Goal: Task Accomplishment & Management: Use online tool/utility

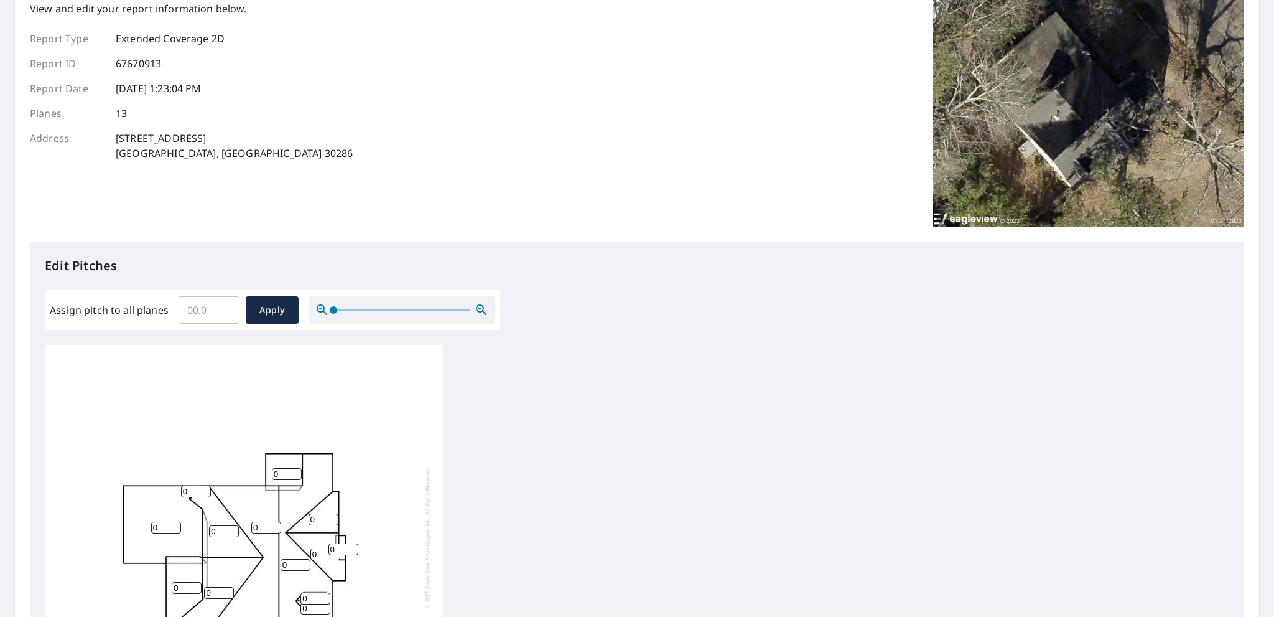
scroll to position [249, 0]
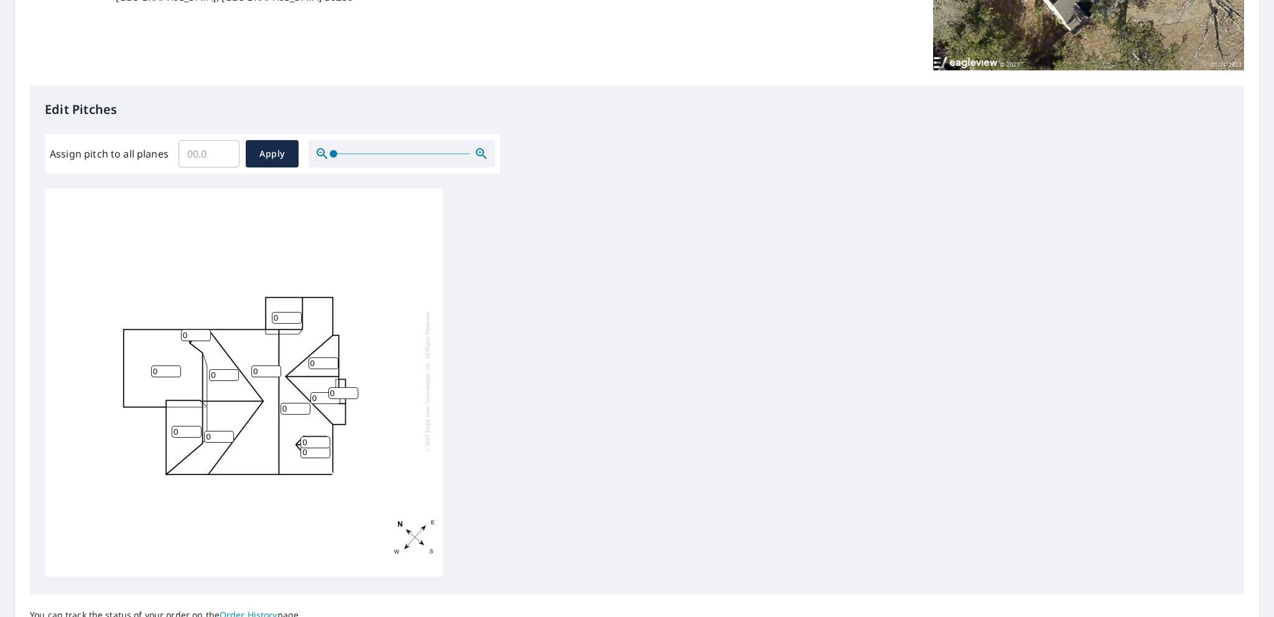
click at [342, 387] on input "0" at bounding box center [344, 393] width 30 height 12
type input "12"
click at [371, 346] on div "0 0 0 0 0 0 0 0 0 0 12 0 0" at bounding box center [244, 380] width 398 height 391
click at [322, 392] on input "0" at bounding box center [326, 398] width 30 height 12
type input "10"
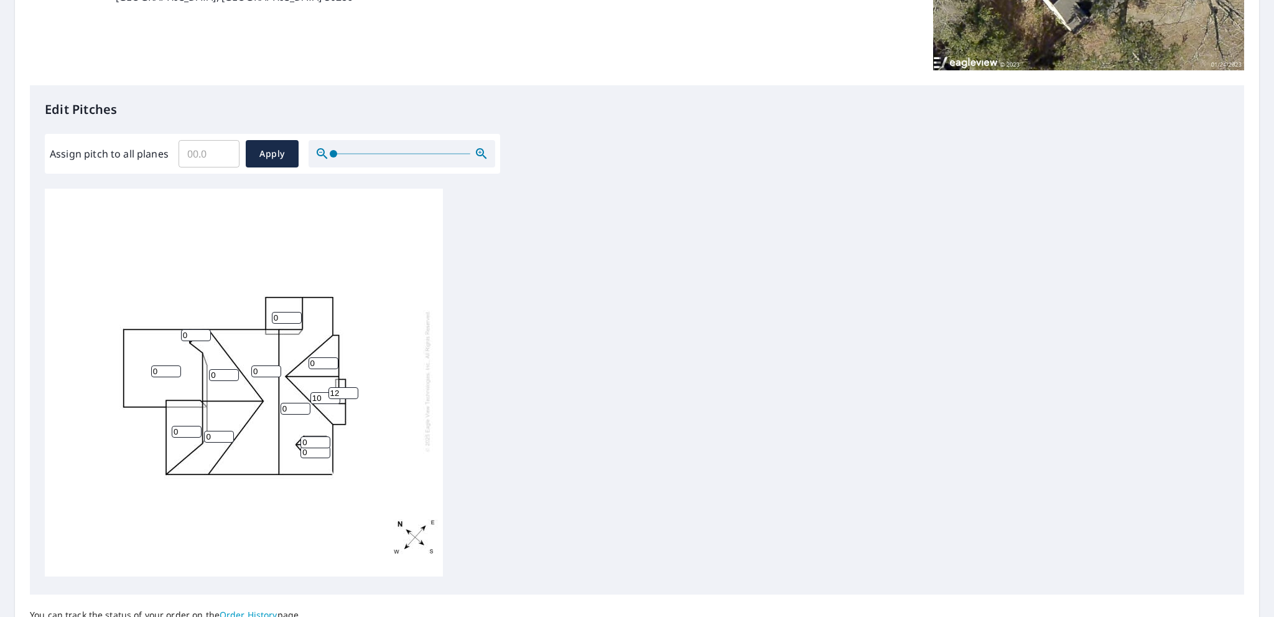
click at [322, 357] on input "0" at bounding box center [324, 363] width 30 height 12
type input "10"
click at [381, 318] on div "0 0 0 0 0 0 10 0 10 0 12 0 0" at bounding box center [244, 380] width 398 height 391
click at [286, 403] on input "0" at bounding box center [296, 409] width 30 height 12
type input "10"
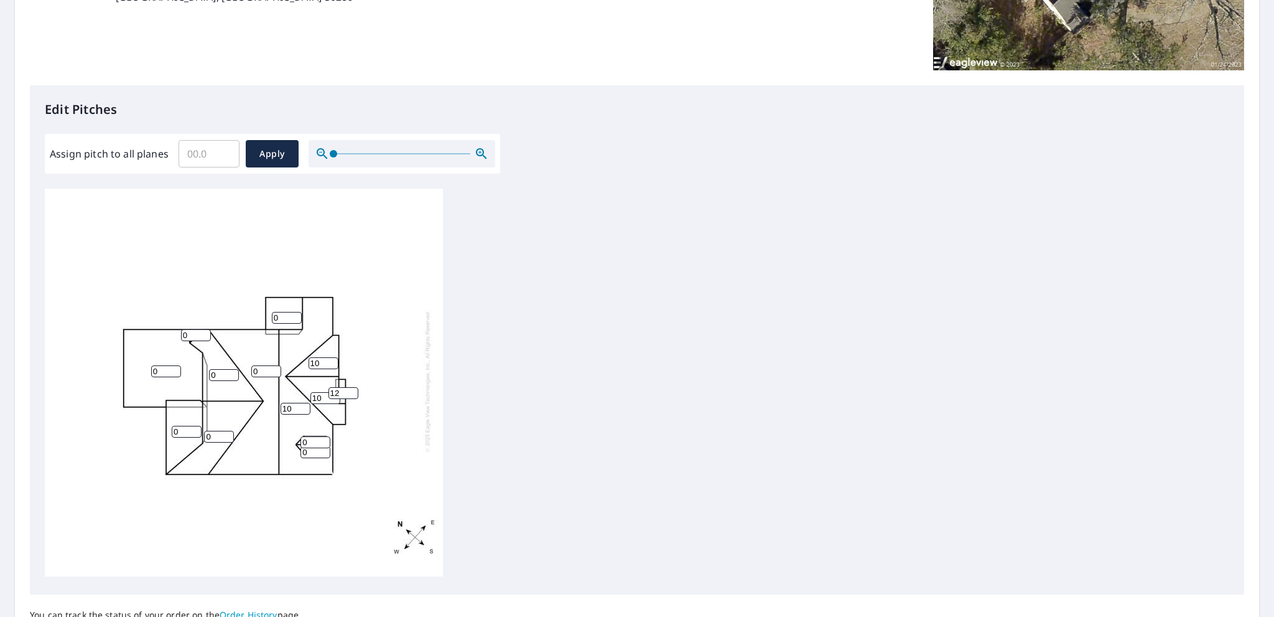
click at [289, 416] on div "10 0 0 0 0 0 10 0 10 0 12 0 0" at bounding box center [244, 380] width 398 height 391
click at [261, 365] on input "0" at bounding box center [266, 371] width 30 height 12
click at [189, 329] on input "0" at bounding box center [196, 335] width 30 height 12
type input "10"
click at [217, 369] on input "0" at bounding box center [224, 375] width 30 height 12
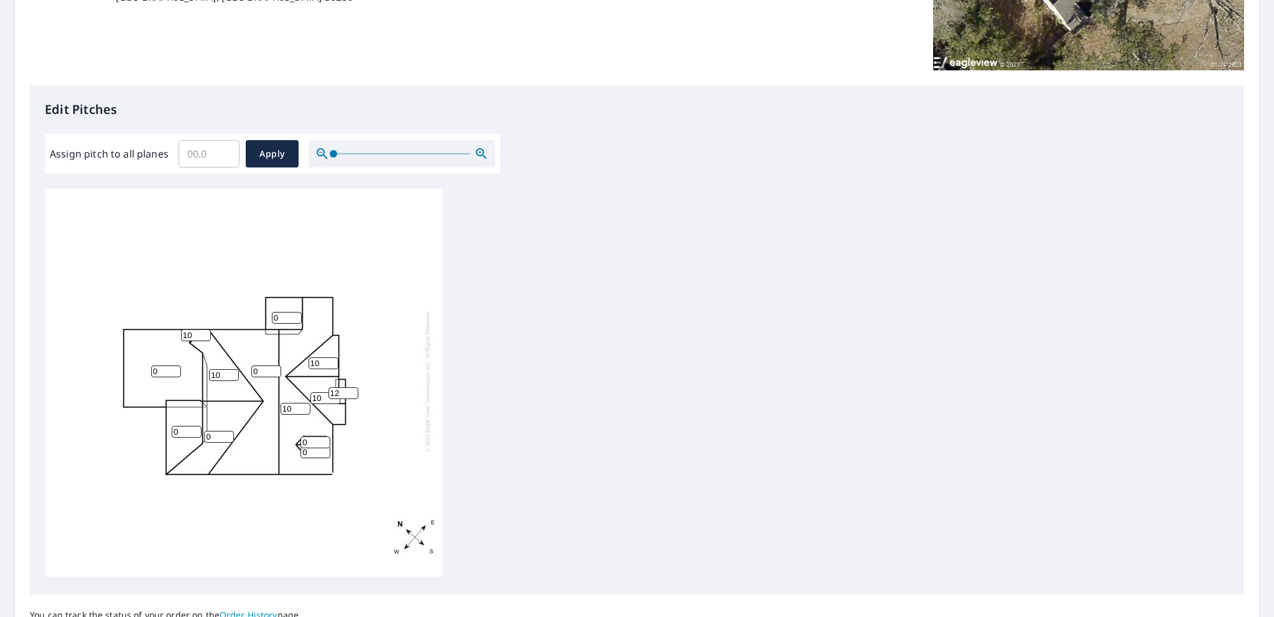
type input "10"
click at [210, 431] on input "0" at bounding box center [219, 437] width 30 height 12
type input "10"
click at [161, 365] on input "0" at bounding box center [166, 371] width 30 height 12
click at [180, 426] on input "0" at bounding box center [187, 432] width 30 height 12
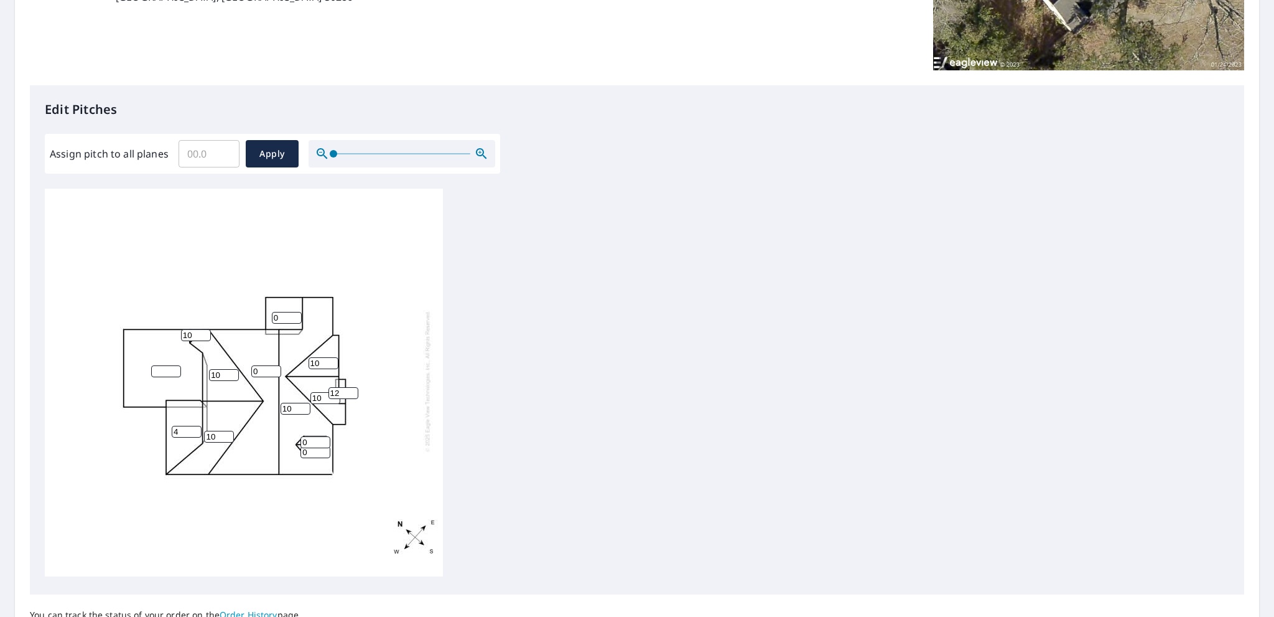
type input "4"
click at [162, 365] on input "number" at bounding box center [166, 371] width 30 height 12
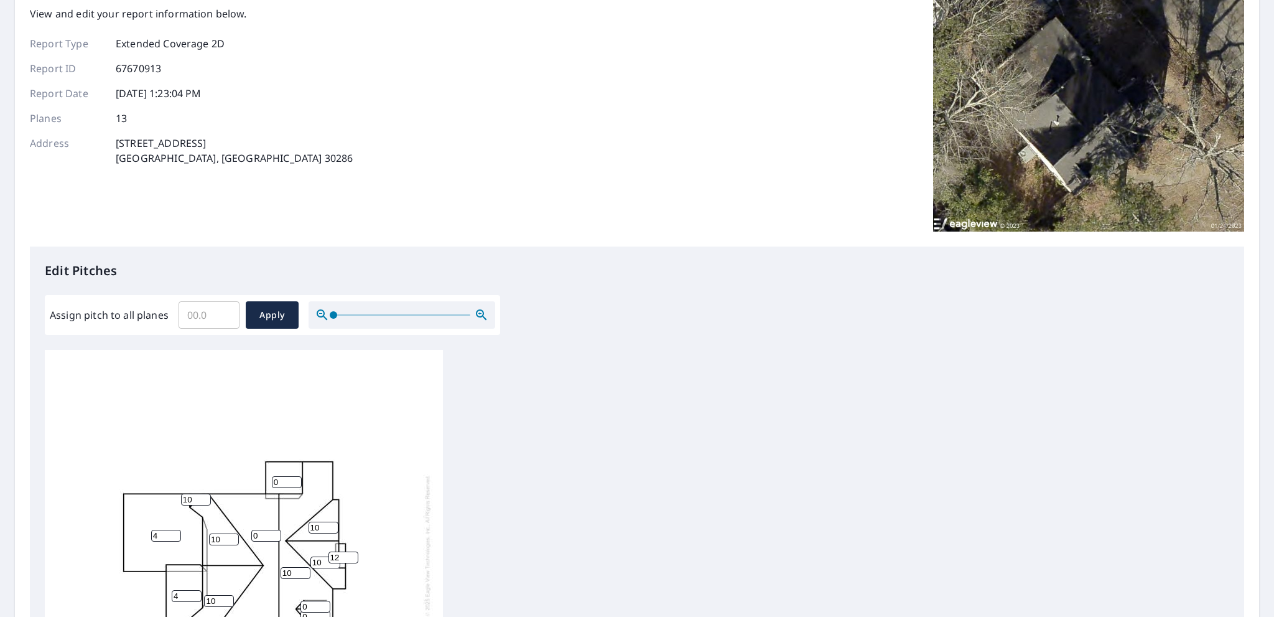
scroll to position [311, 0]
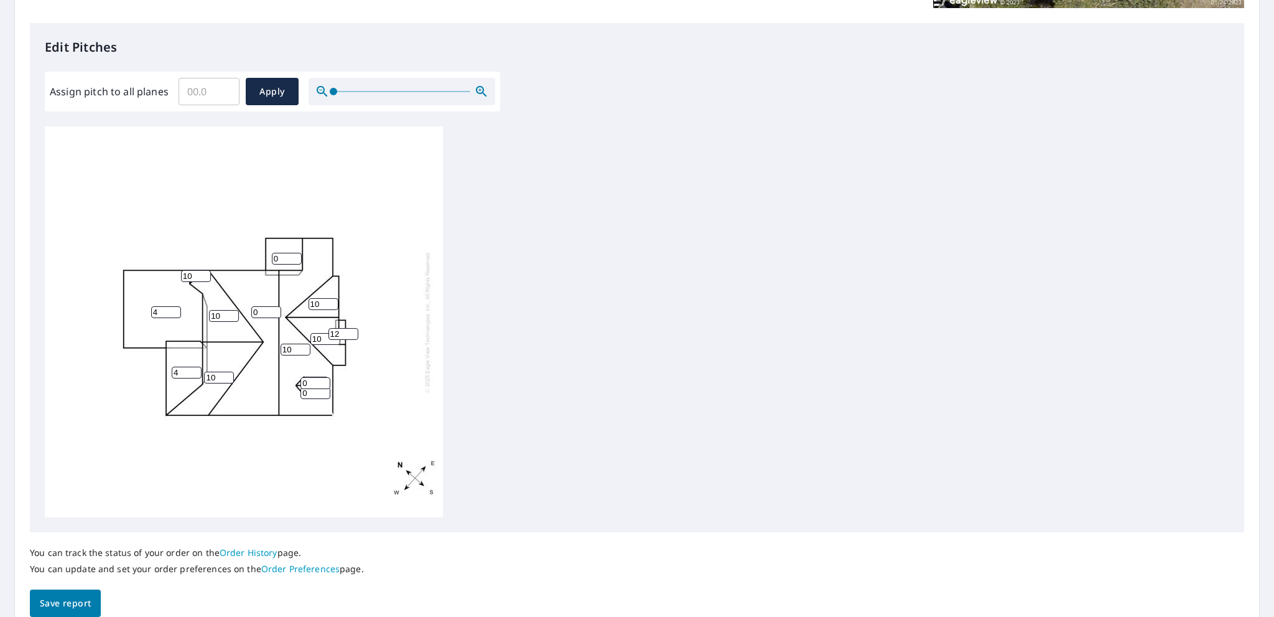
type input "4"
click at [259, 314] on input "0" at bounding box center [266, 312] width 30 height 12
type input "10"
click at [308, 383] on input "0" at bounding box center [316, 383] width 30 height 12
click at [314, 388] on input "10" at bounding box center [316, 383] width 30 height 12
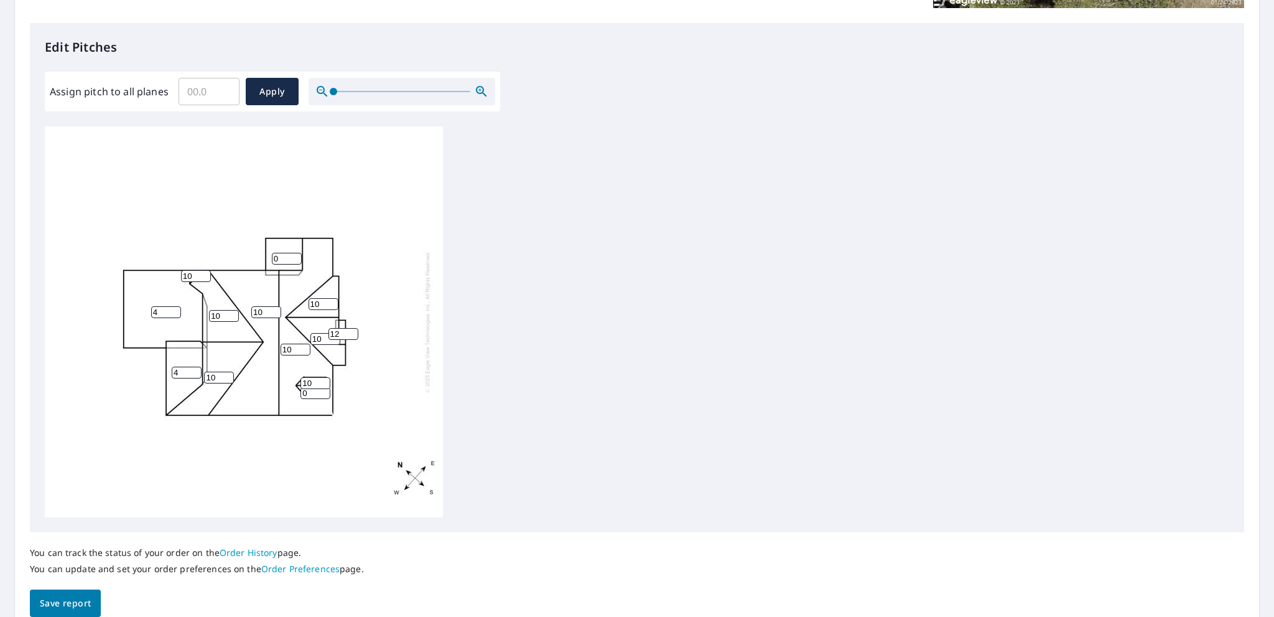
type input "10"
click at [313, 393] on input "0" at bounding box center [316, 393] width 30 height 12
type input "10"
click at [369, 228] on div "10 10 4 10 10 4 10 0 10 10 12 10 10" at bounding box center [244, 321] width 398 height 391
click at [281, 255] on input "0" at bounding box center [287, 259] width 30 height 12
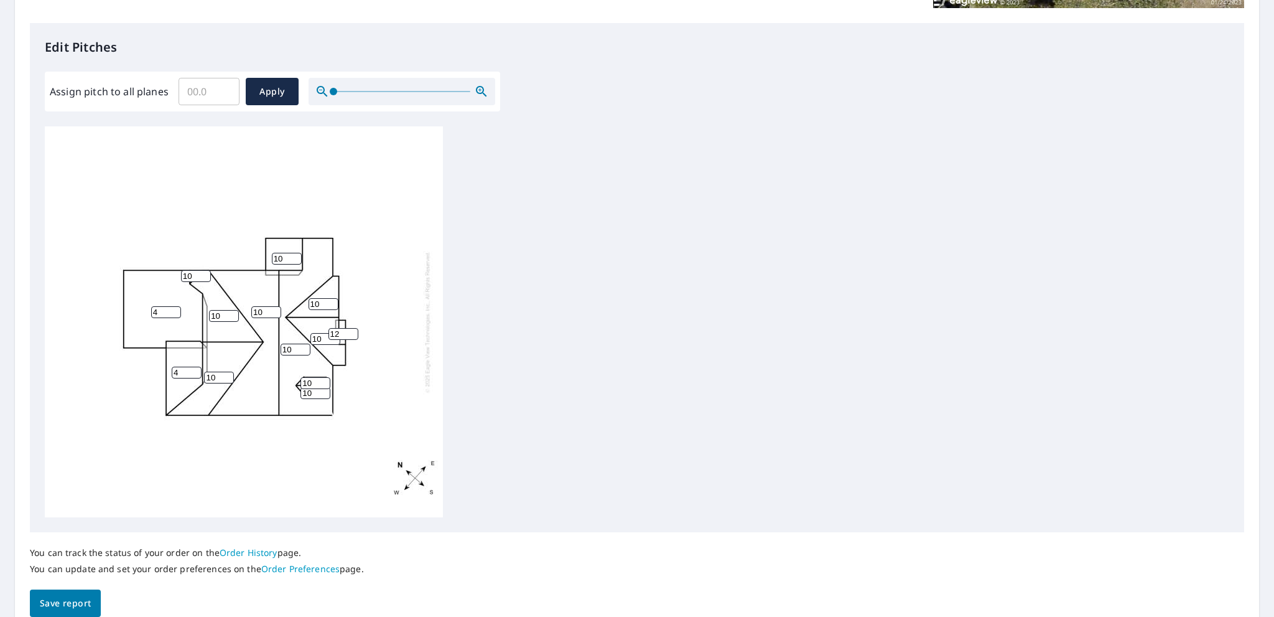
scroll to position [12, 0]
type input "10"
click at [60, 601] on span "Save report" at bounding box center [65, 604] width 51 height 16
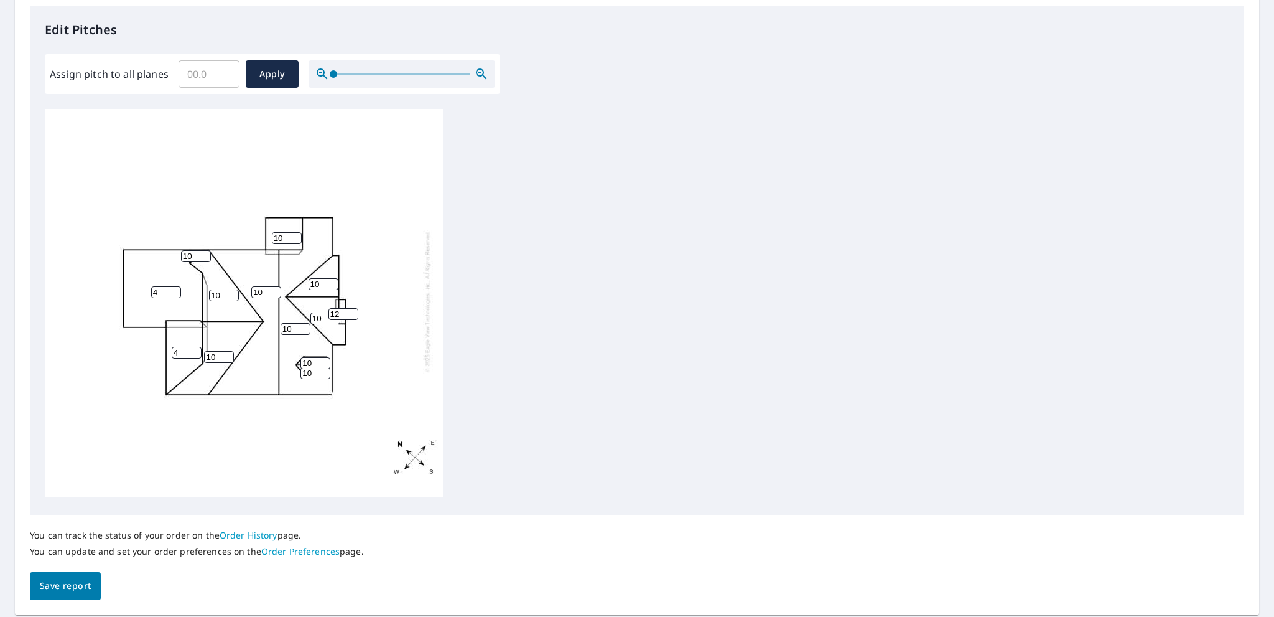
scroll to position [0, 0]
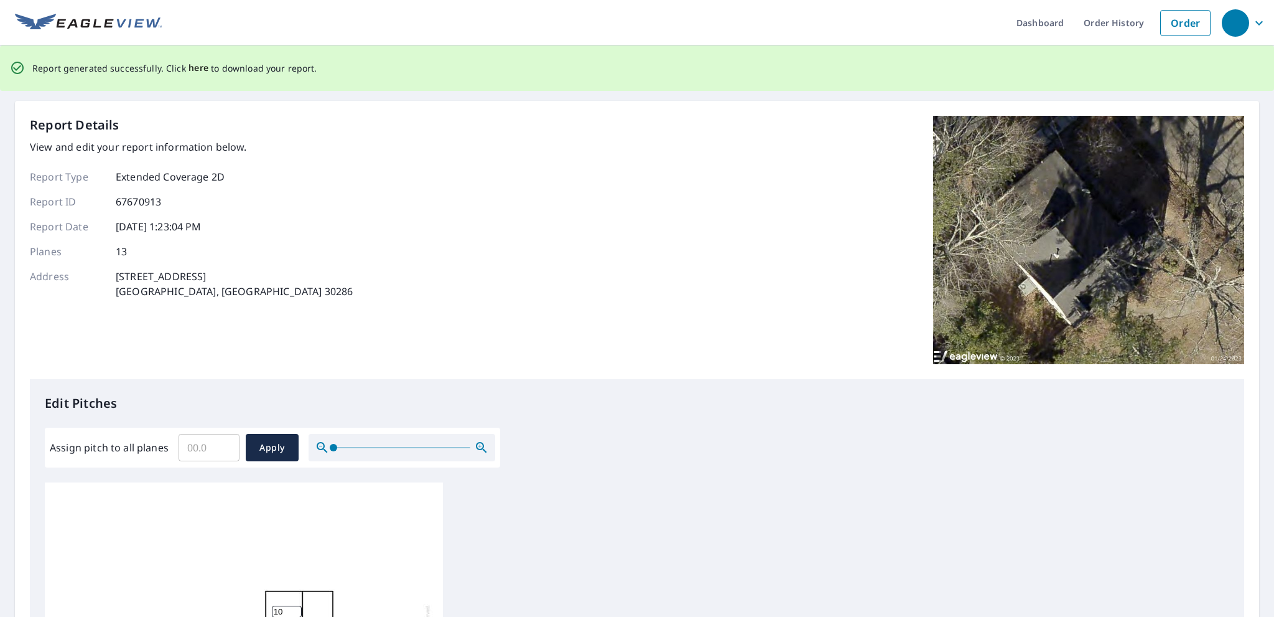
click at [190, 68] on span "here" at bounding box center [199, 68] width 21 height 16
